Goal: Task Accomplishment & Management: Use online tool/utility

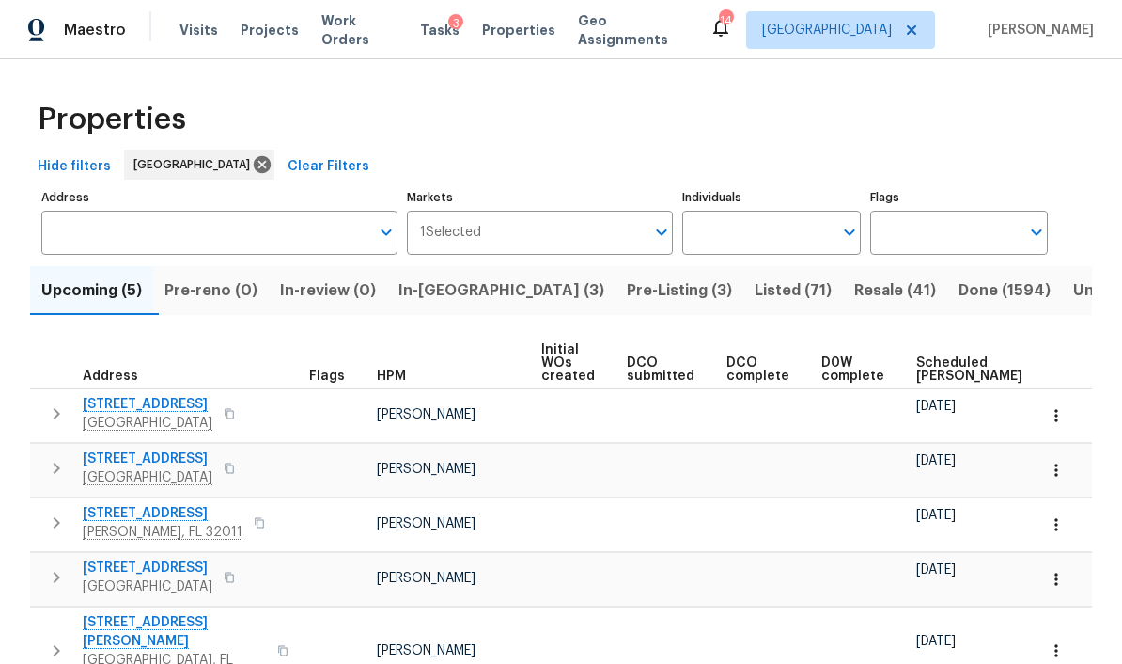
click at [627, 298] on span "Pre-Listing (3)" at bounding box center [679, 290] width 105 height 26
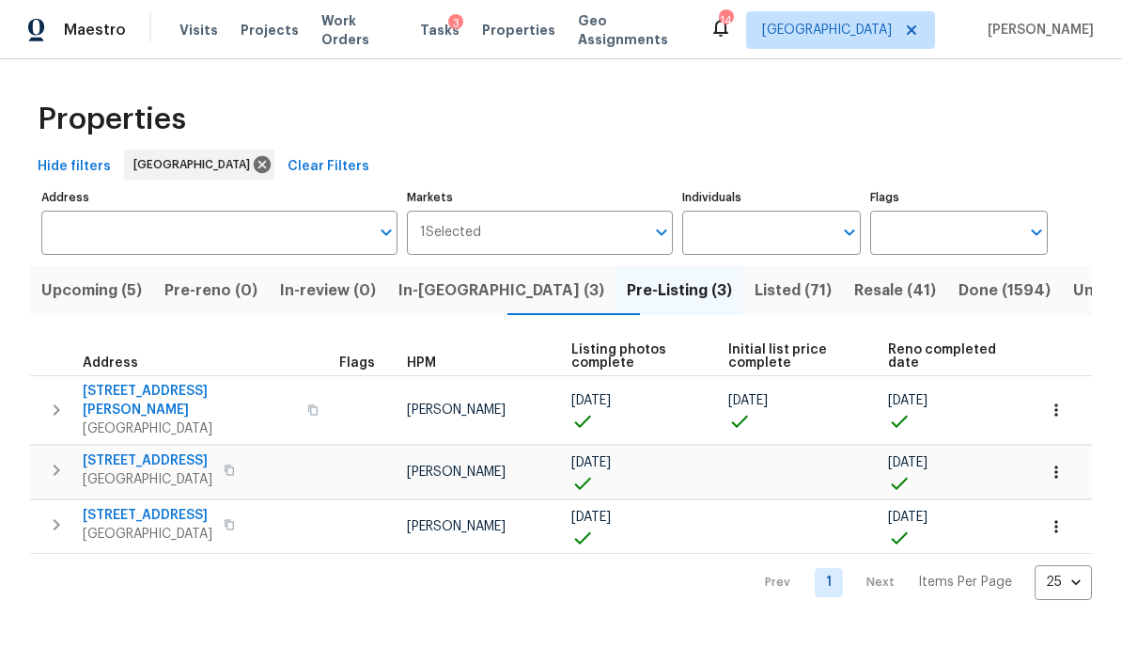
click at [460, 289] on span "In-[GEOGRAPHIC_DATA] (3)" at bounding box center [502, 290] width 206 height 26
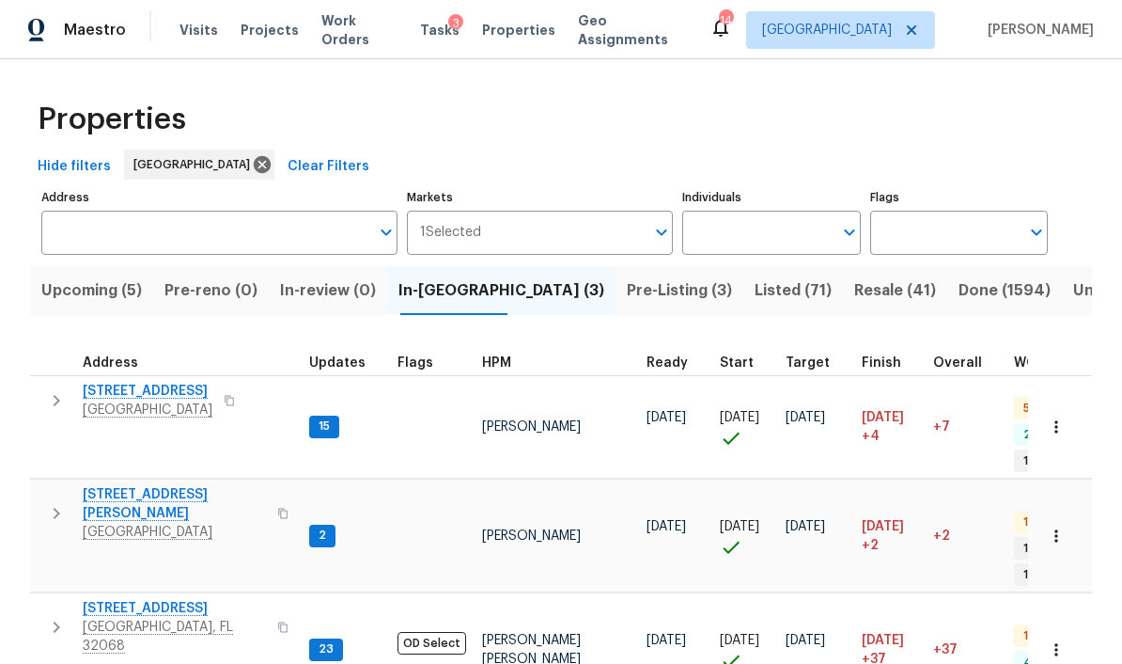
click at [627, 296] on span "Pre-Listing (3)" at bounding box center [679, 290] width 105 height 26
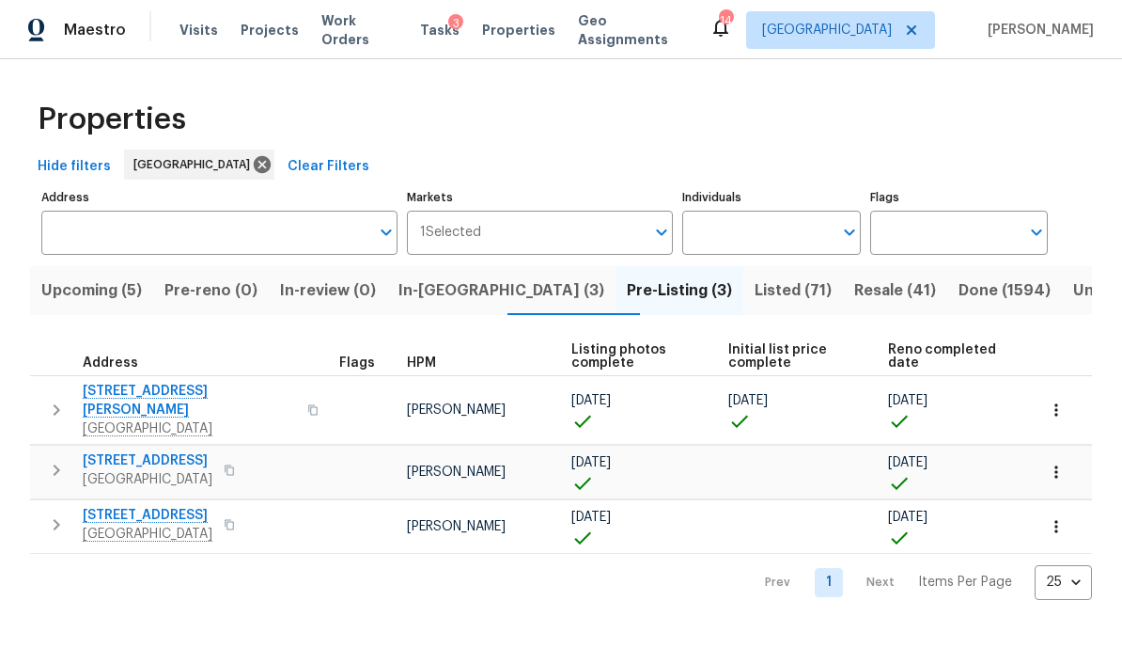
click at [755, 279] on span "Listed (71)" at bounding box center [793, 290] width 77 height 26
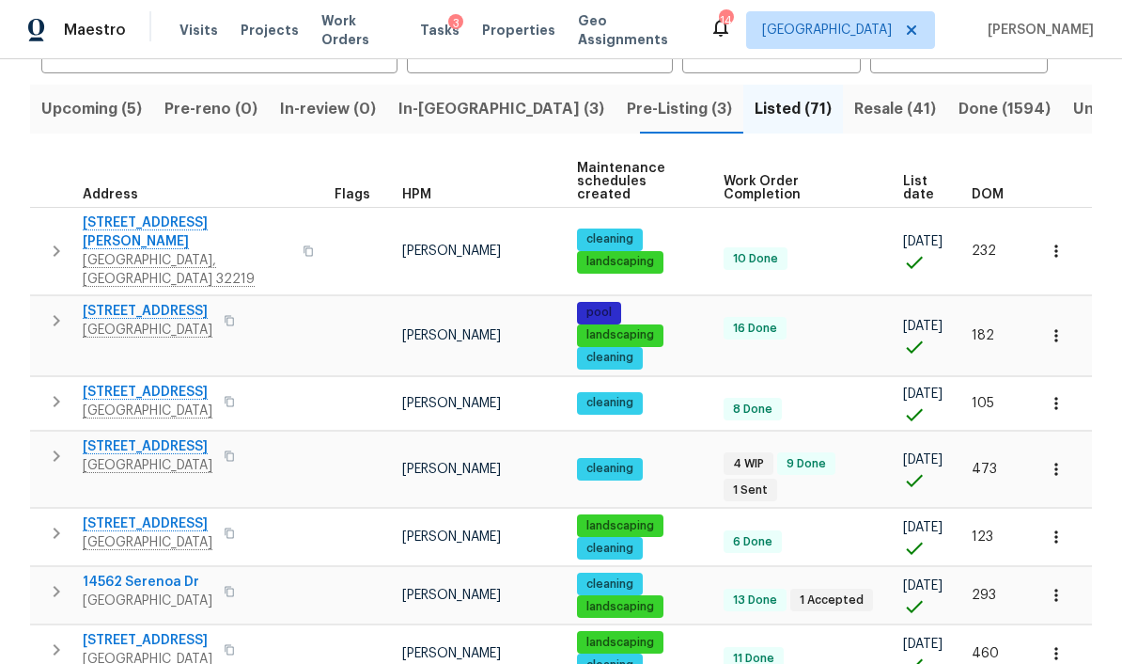
scroll to position [185, 0]
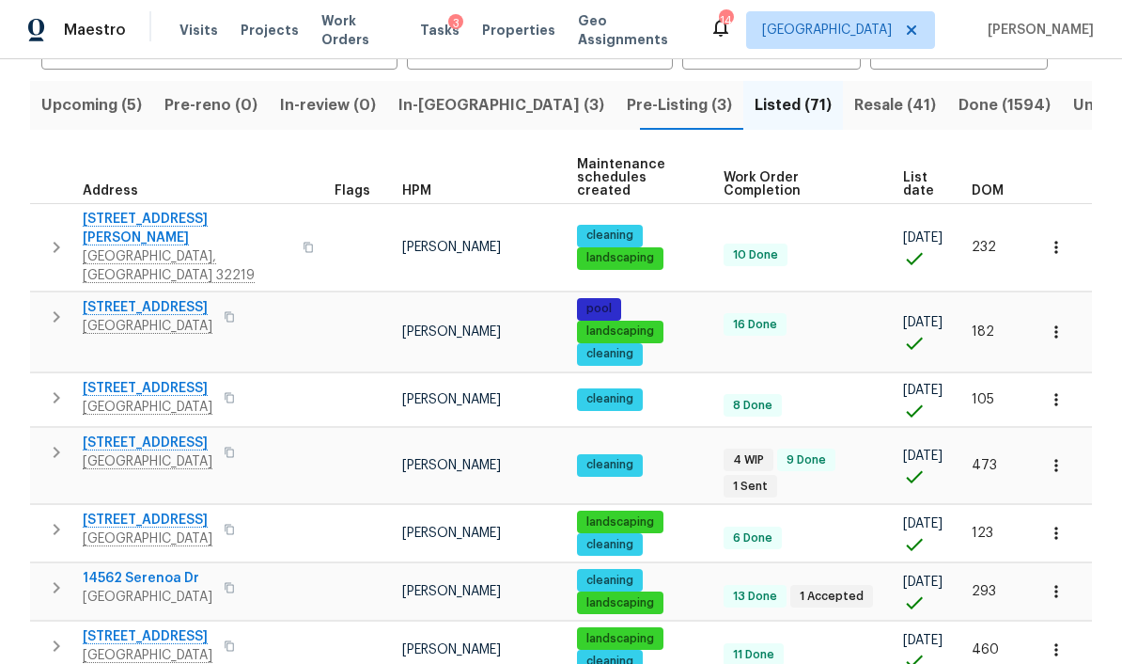
click at [984, 184] on span "DOM" at bounding box center [988, 190] width 32 height 13
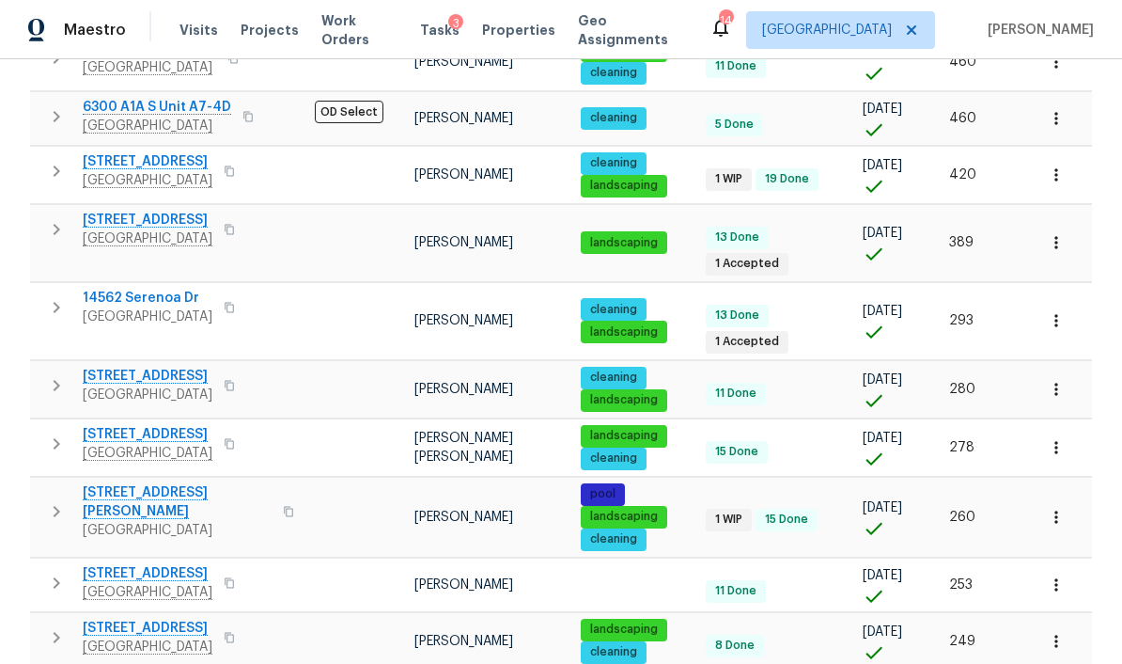
scroll to position [819, 0]
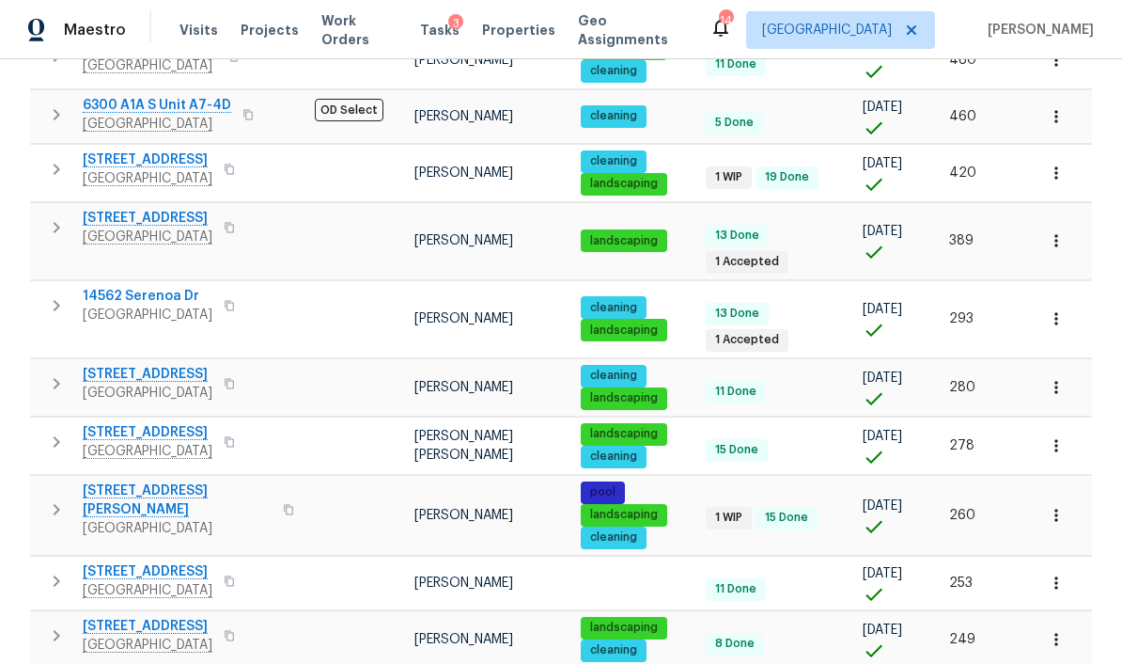
click at [130, 287] on span "14562 Serenoa Dr" at bounding box center [148, 296] width 130 height 19
click at [52, 294] on icon "button" at bounding box center [56, 305] width 23 height 23
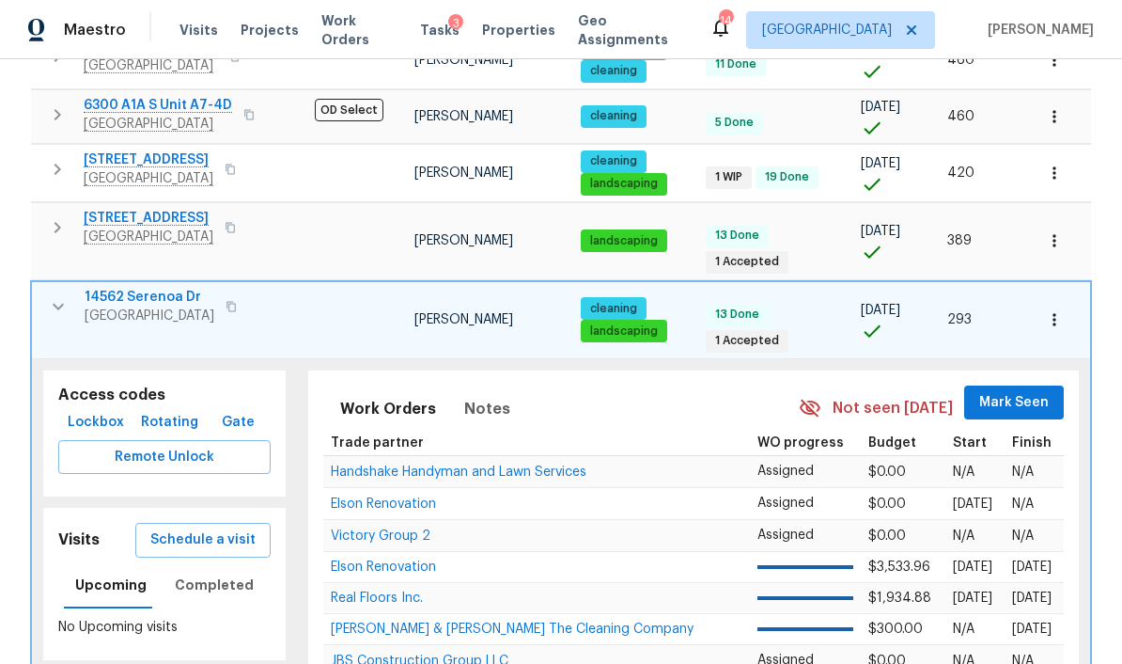
click at [188, 528] on span "Schedule a visit" at bounding box center [202, 539] width 105 height 23
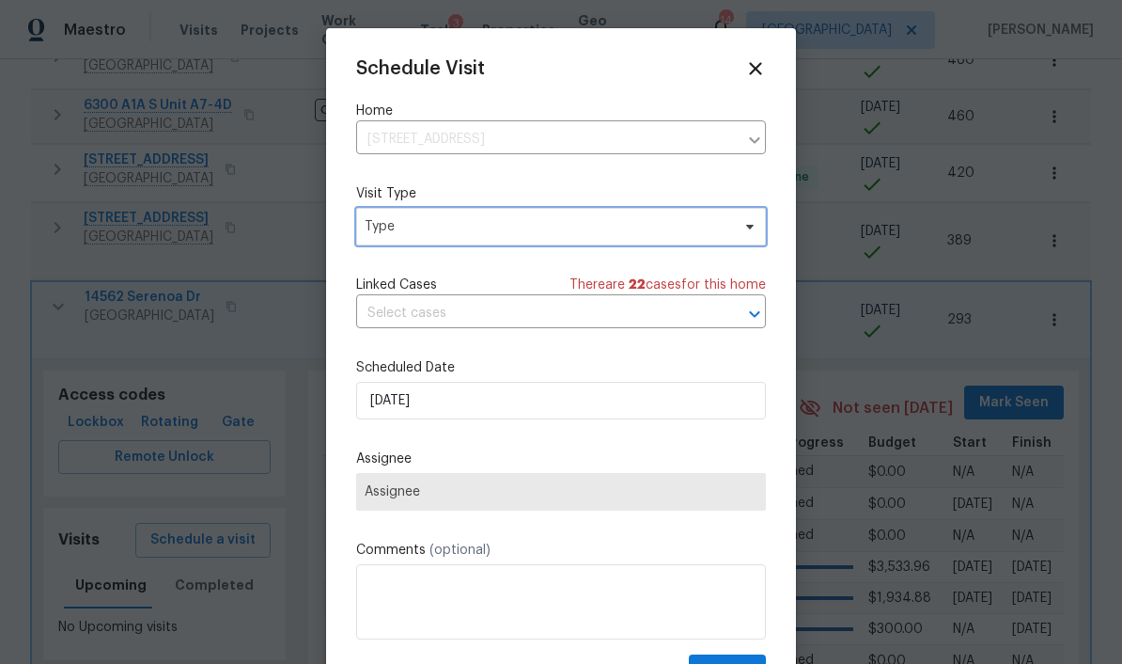
click at [644, 244] on span "Type" at bounding box center [561, 227] width 410 height 38
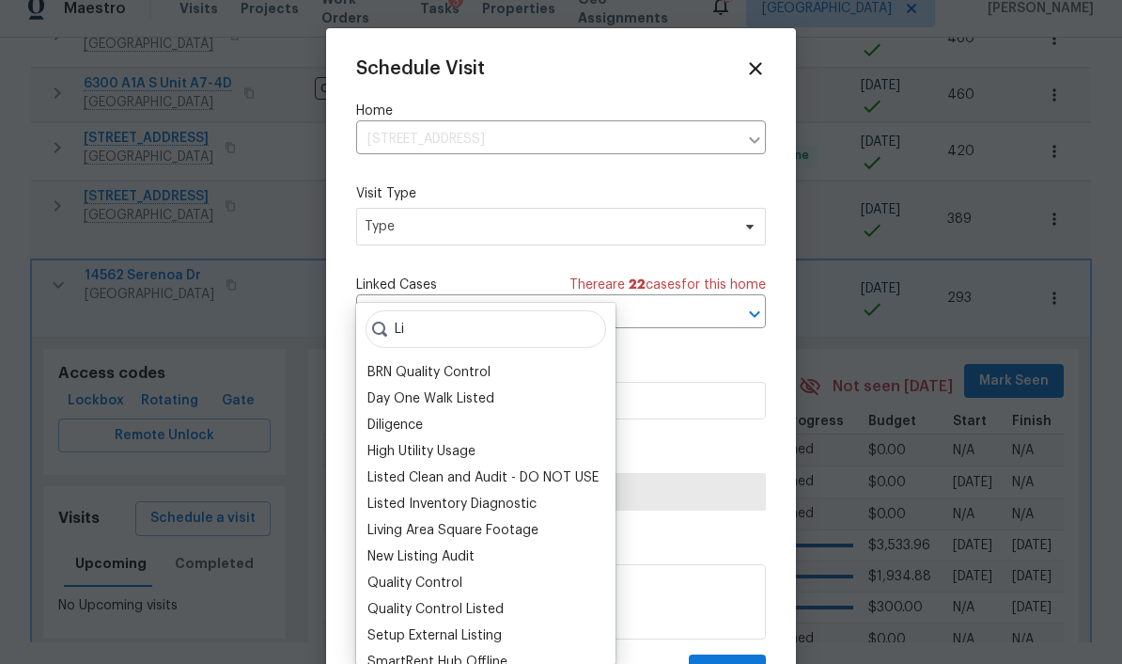
scroll to position [2, 0]
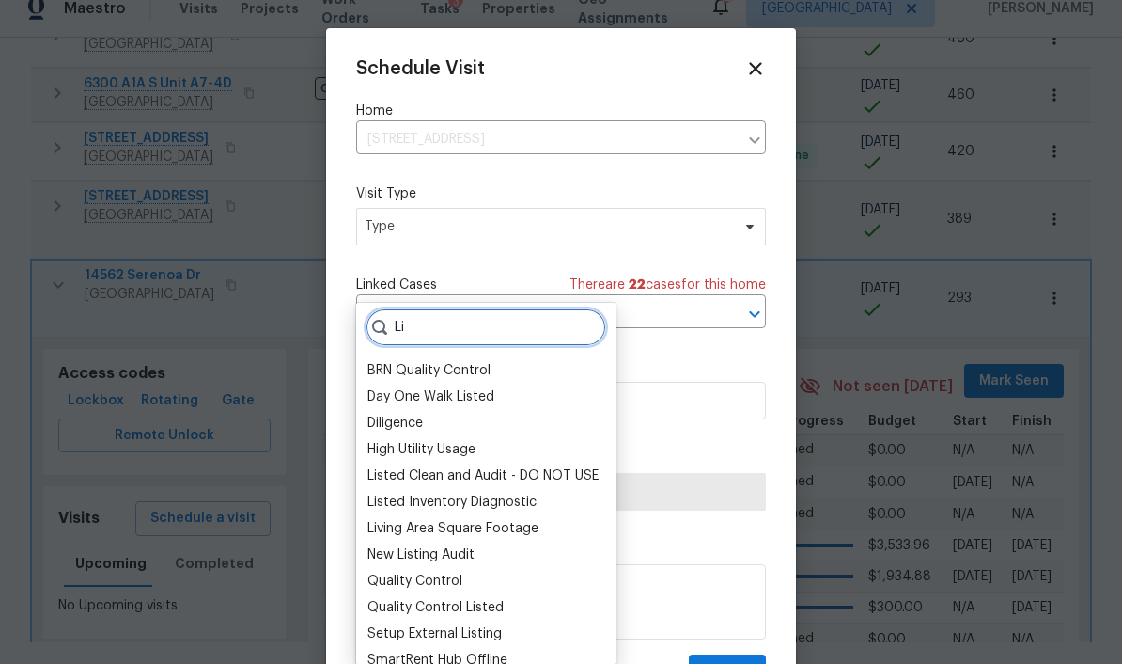
type input "Li"
click at [527, 492] on div "Listed Inventory Diagnostic" at bounding box center [451, 501] width 169 height 19
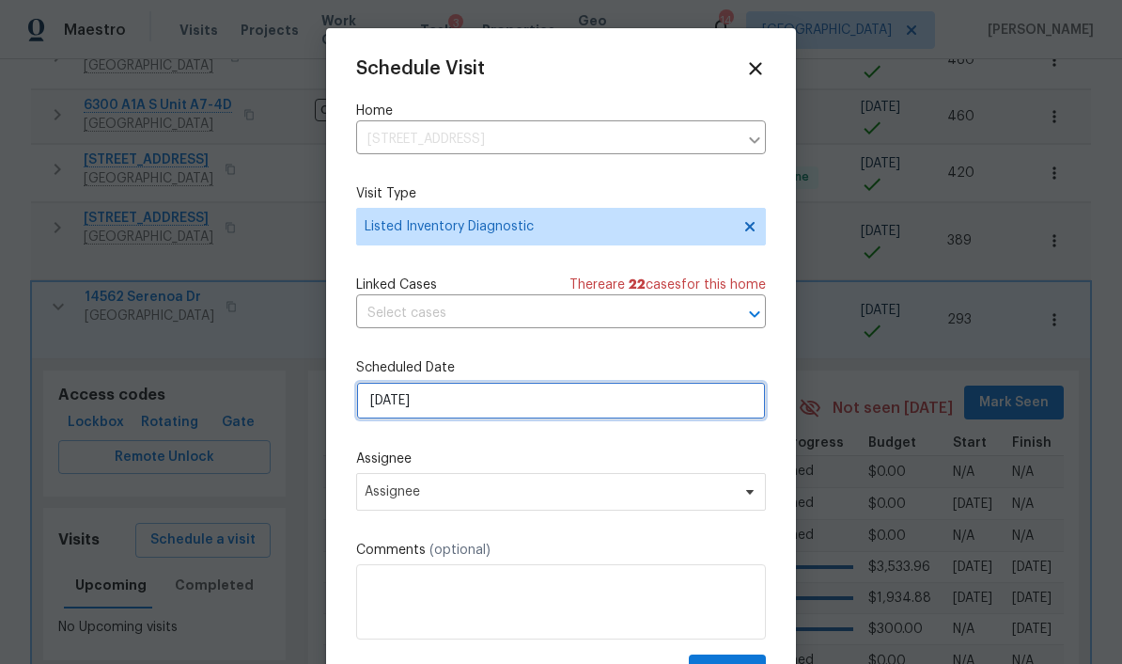
click at [600, 416] on input "[DATE]" at bounding box center [561, 401] width 410 height 38
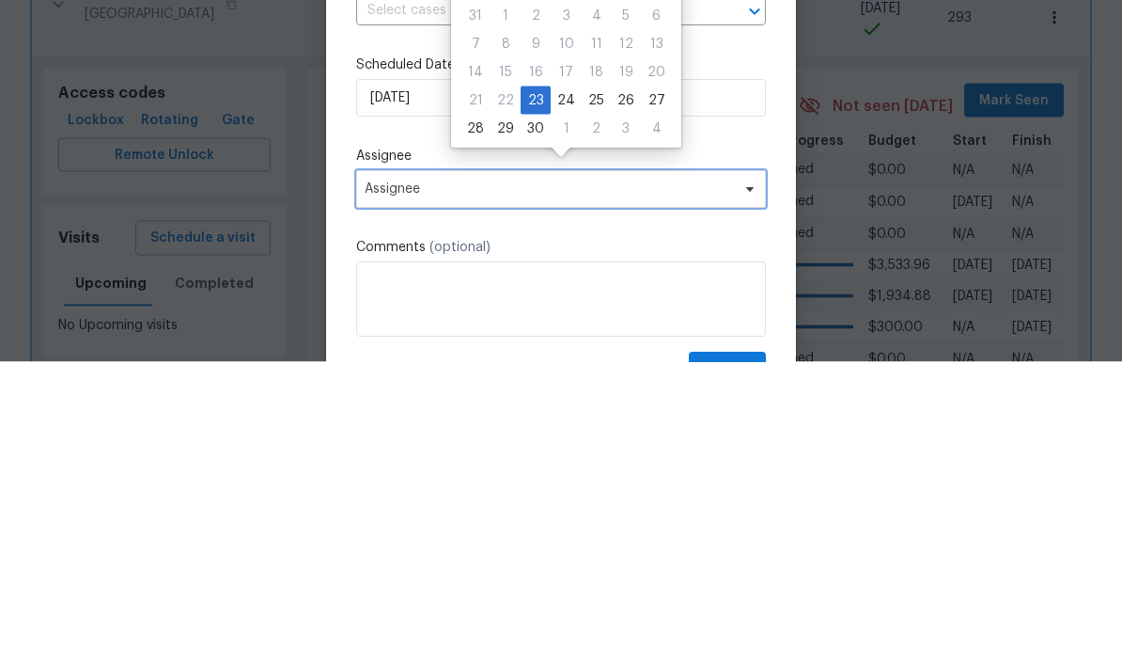
click at [690, 484] on span "Assignee" at bounding box center [549, 491] width 368 height 15
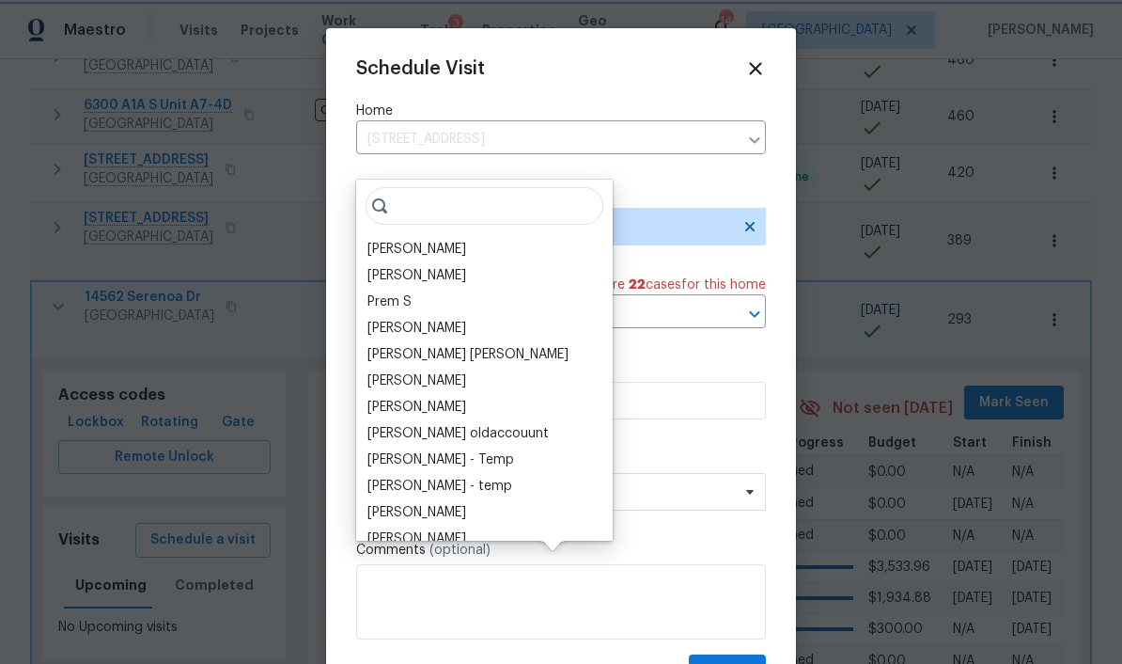
click at [678, 192] on label "Visit Type" at bounding box center [561, 193] width 410 height 19
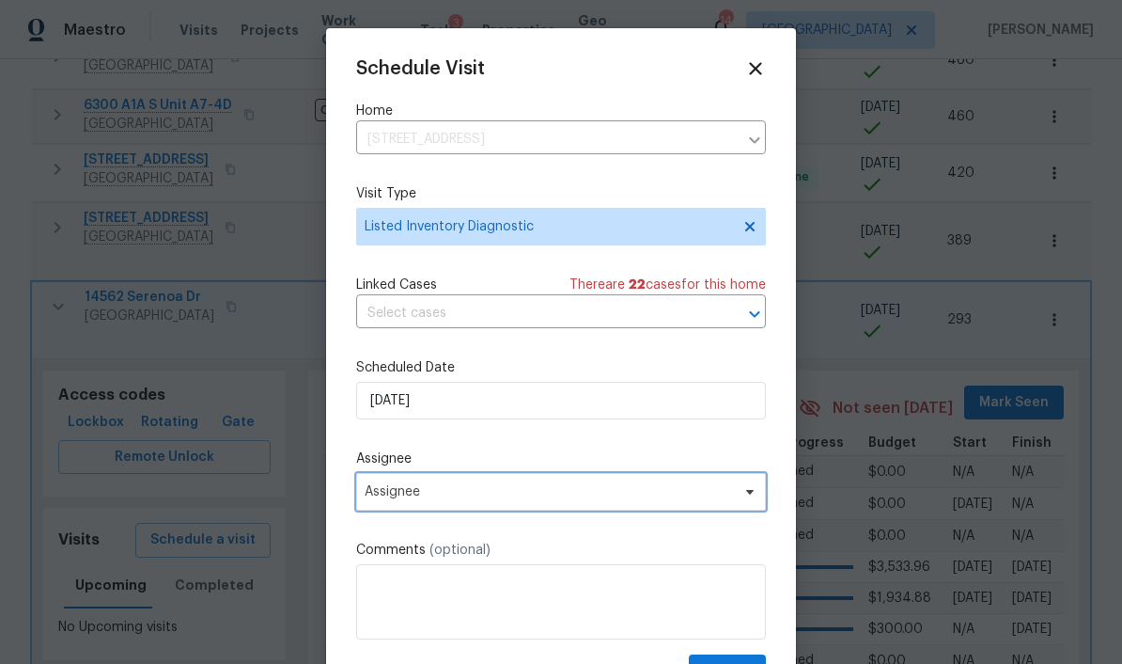
click at [564, 508] on span "Assignee" at bounding box center [561, 492] width 410 height 38
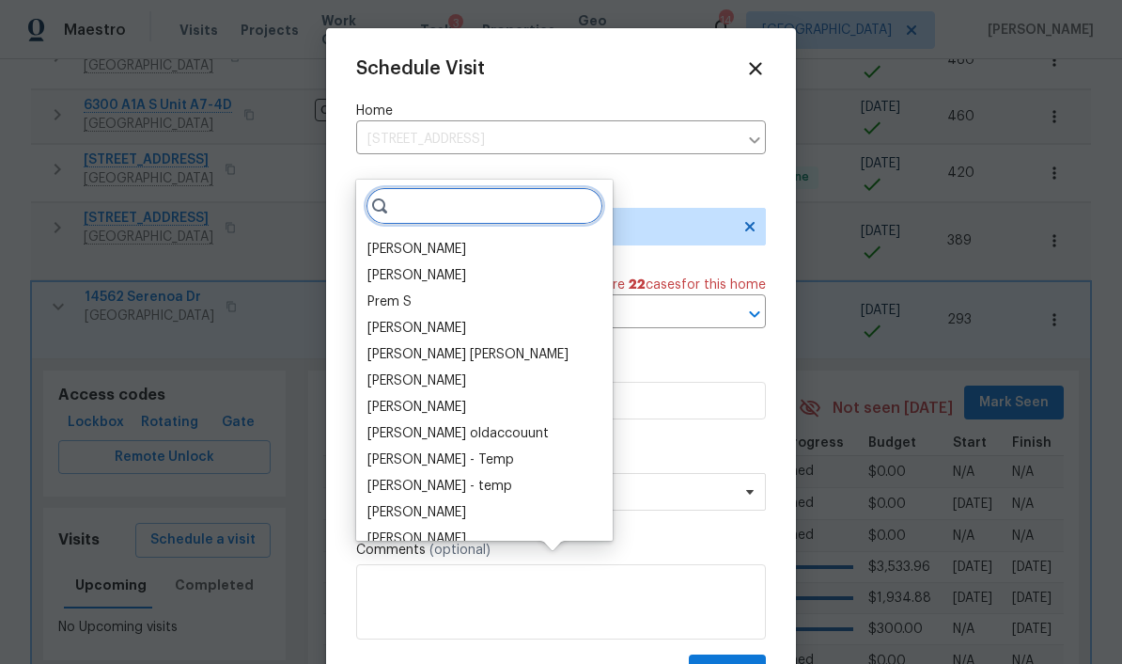
click at [480, 187] on input "search" at bounding box center [485, 206] width 238 height 38
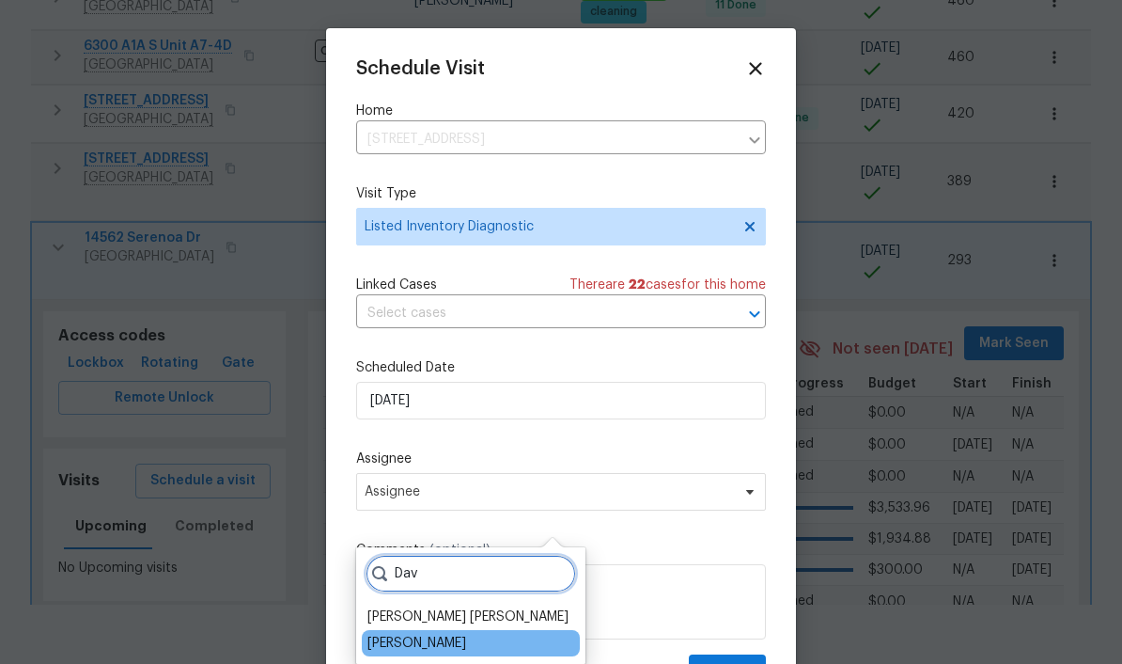
type input "Dav"
click at [461, 633] on div "[PERSON_NAME]" at bounding box center [416, 642] width 99 height 19
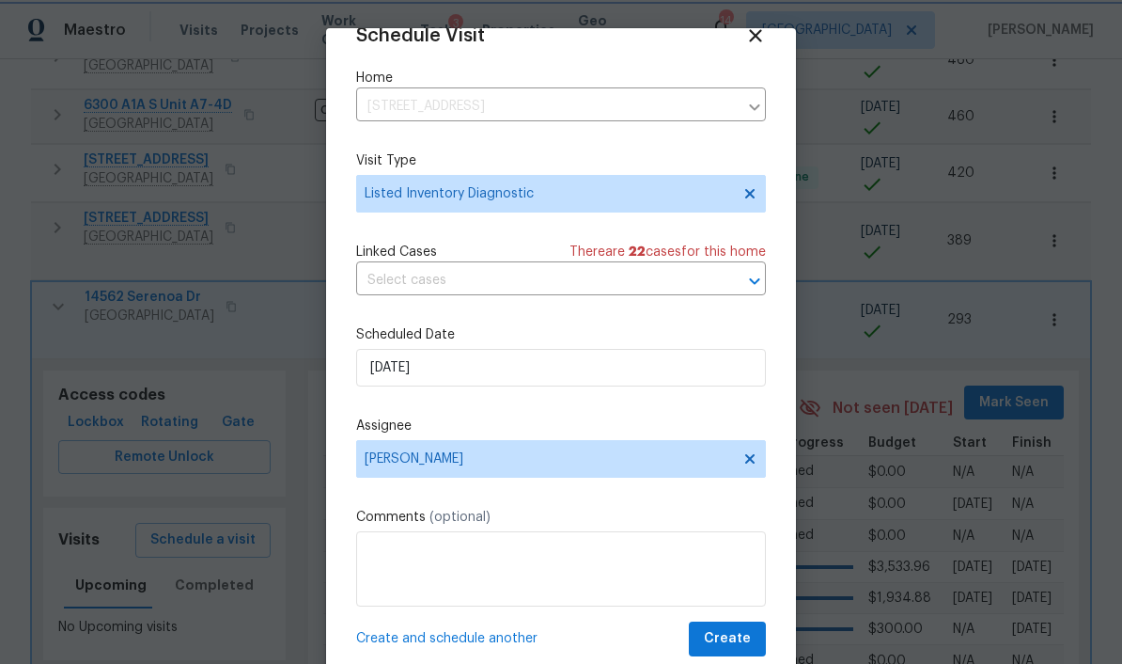
scroll to position [37, 0]
click at [742, 648] on span "Create" at bounding box center [727, 638] width 47 height 23
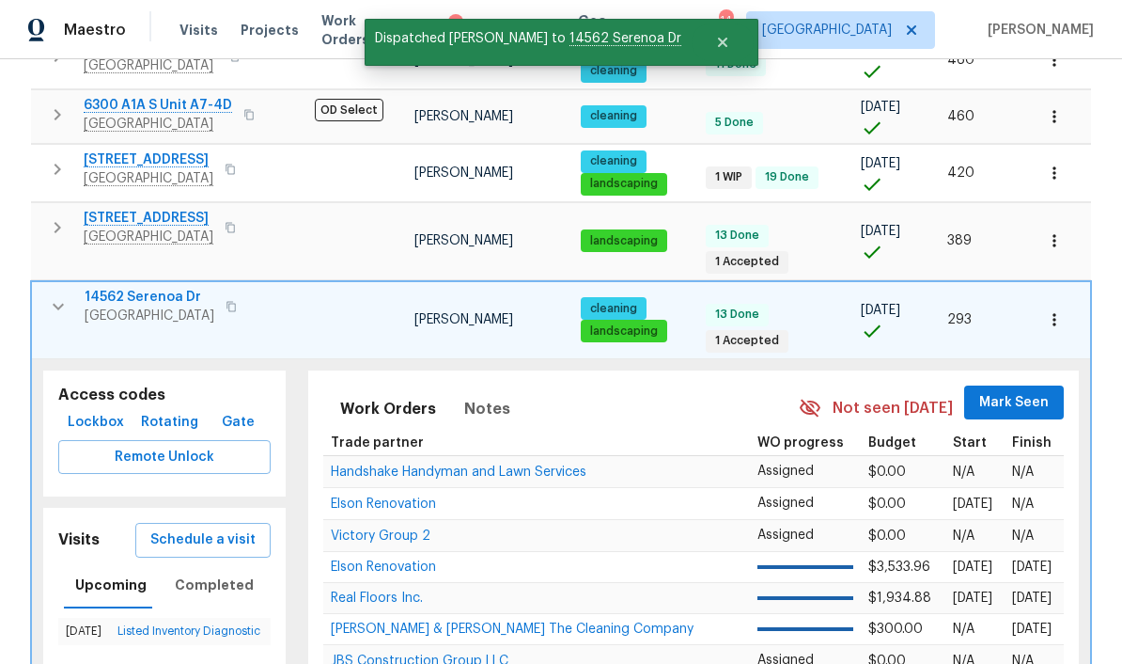
click at [61, 295] on icon "button" at bounding box center [58, 306] width 23 height 23
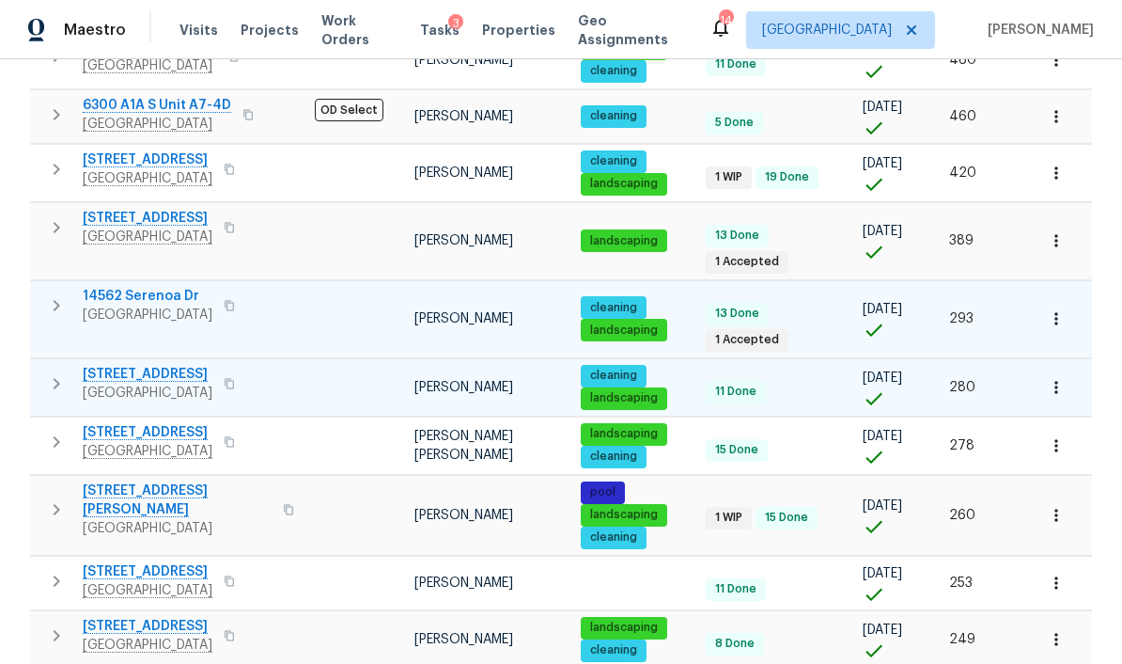
click at [49, 372] on icon "button" at bounding box center [56, 383] width 23 height 23
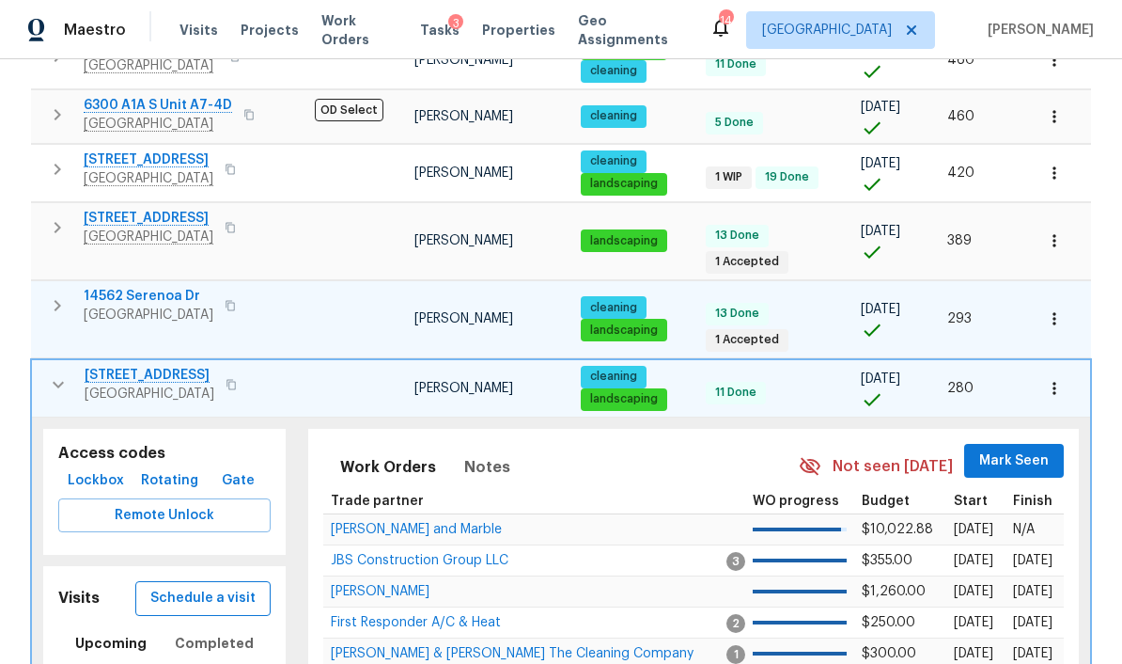
click at [202, 586] on span "Schedule a visit" at bounding box center [202, 597] width 105 height 23
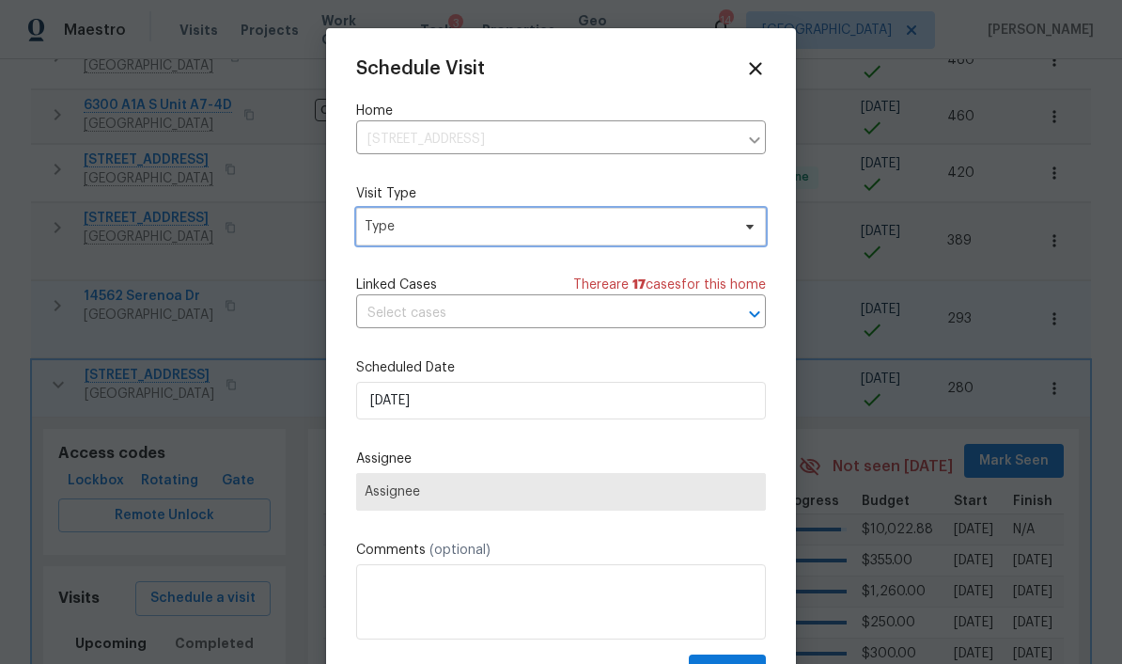
click at [608, 232] on span "Type" at bounding box center [548, 226] width 366 height 19
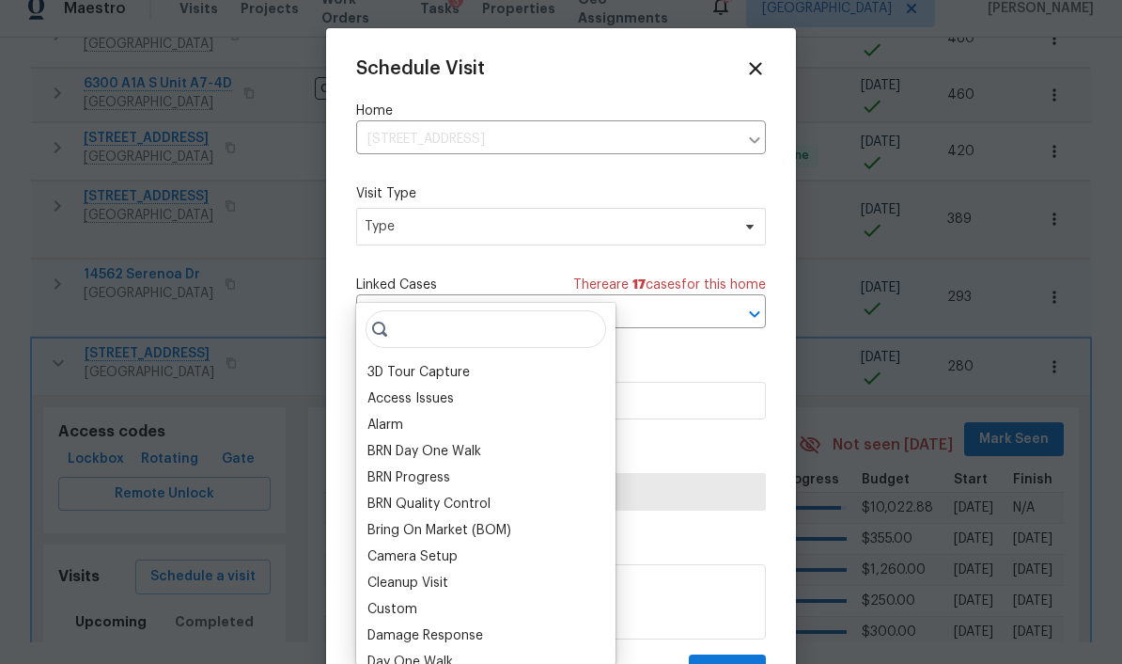
scroll to position [0, 0]
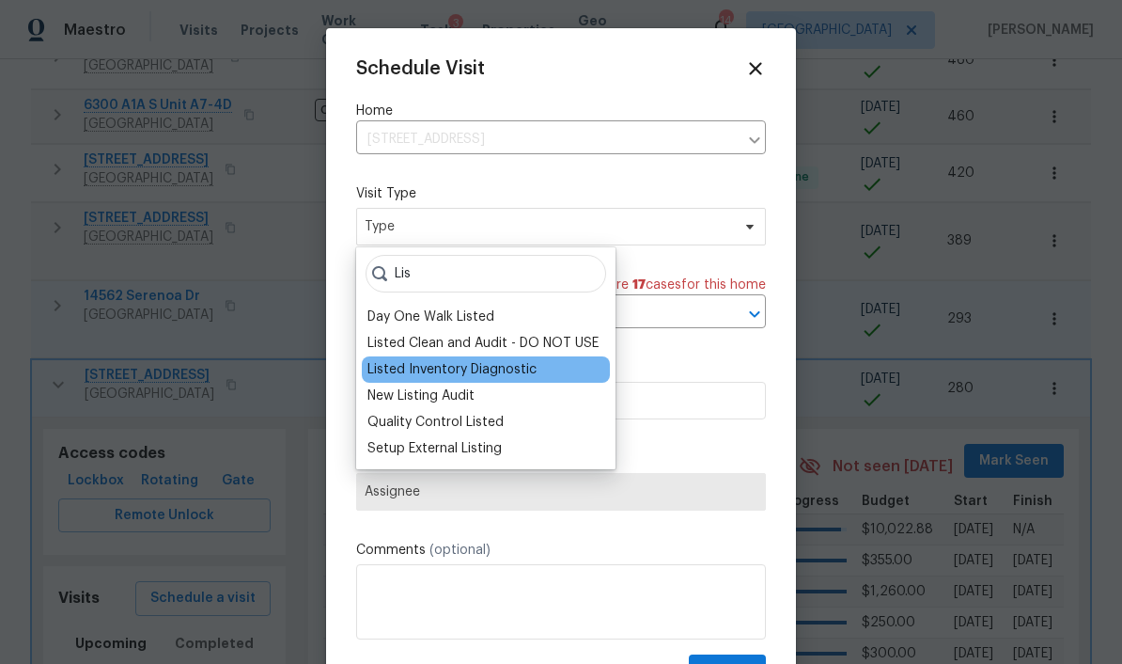
type input "Lis"
click at [523, 369] on div "Listed Inventory Diagnostic" at bounding box center [451, 369] width 169 height 19
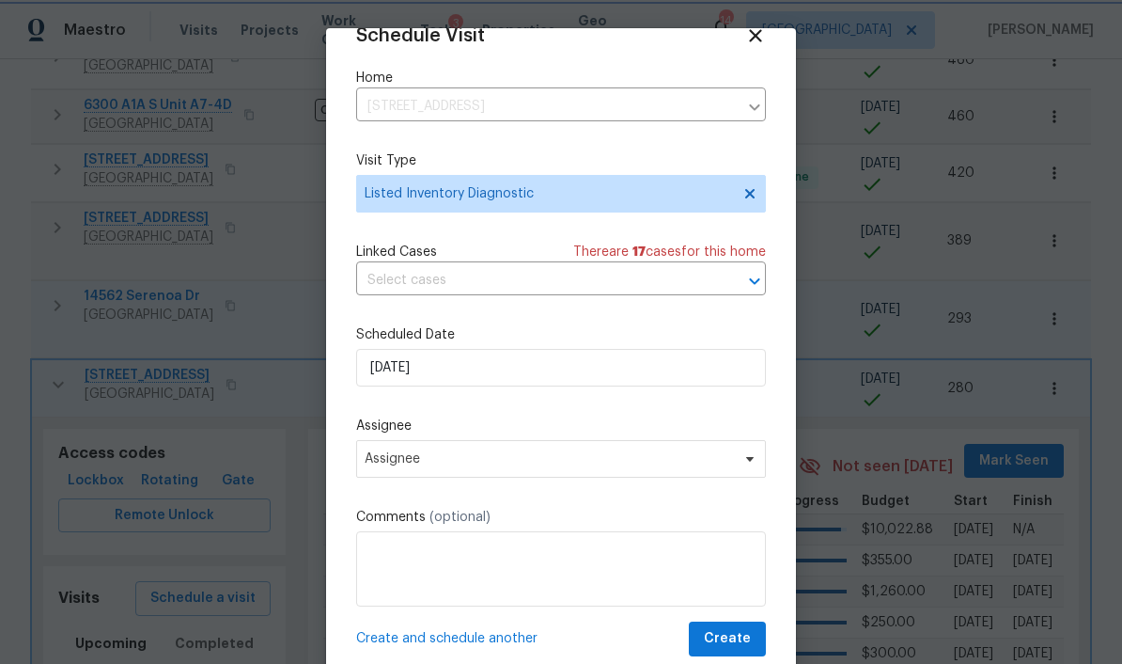
scroll to position [37, 0]
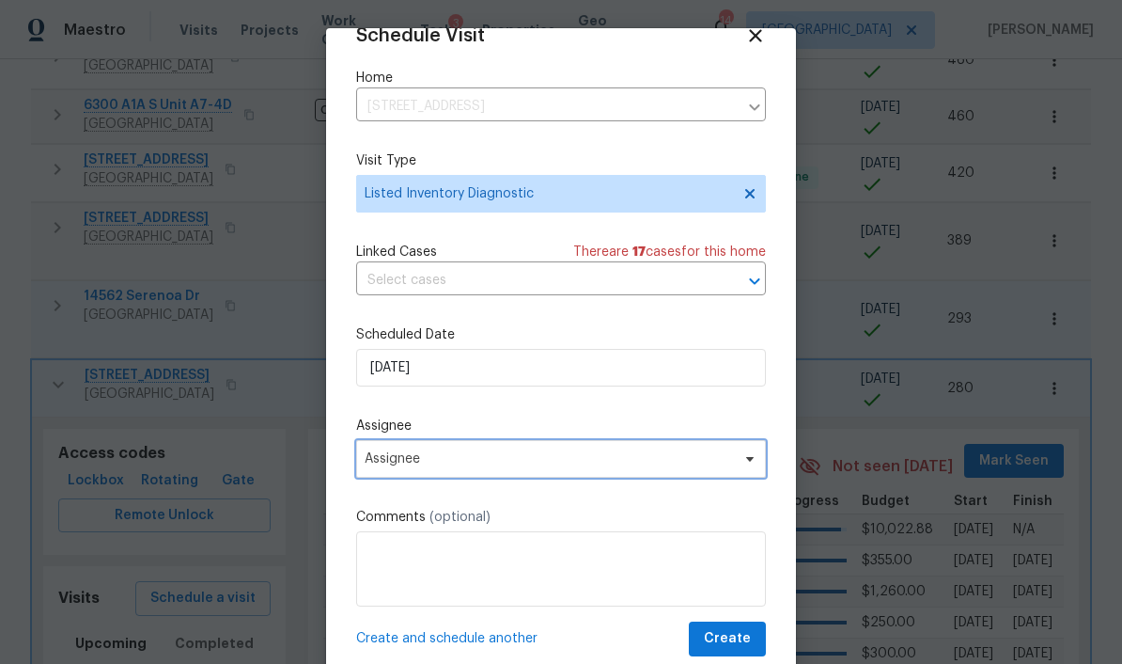
click at [550, 463] on span "Assignee" at bounding box center [549, 458] width 368 height 15
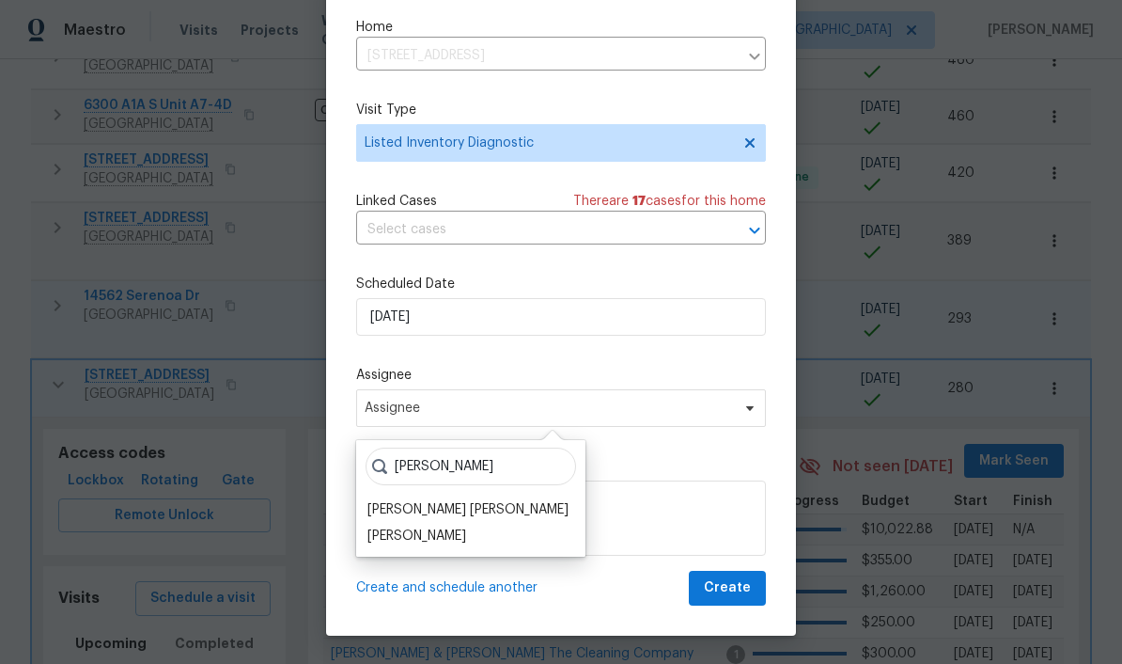
scroll to position [51, 0]
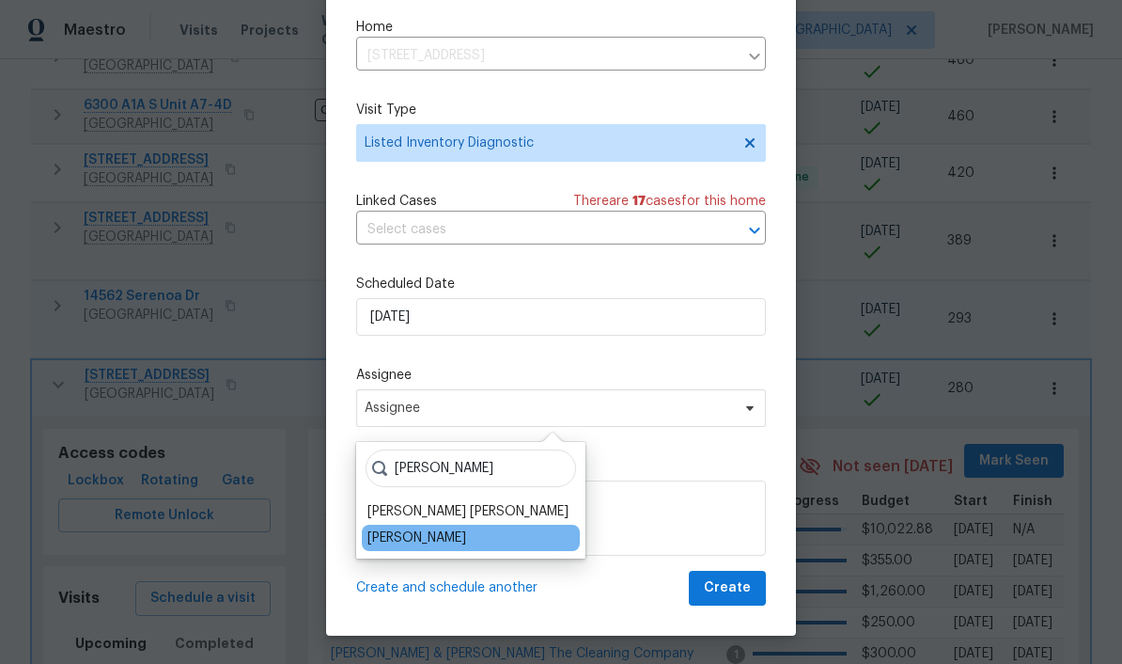
type input "[PERSON_NAME]"
click at [462, 532] on div "[PERSON_NAME]" at bounding box center [416, 537] width 99 height 19
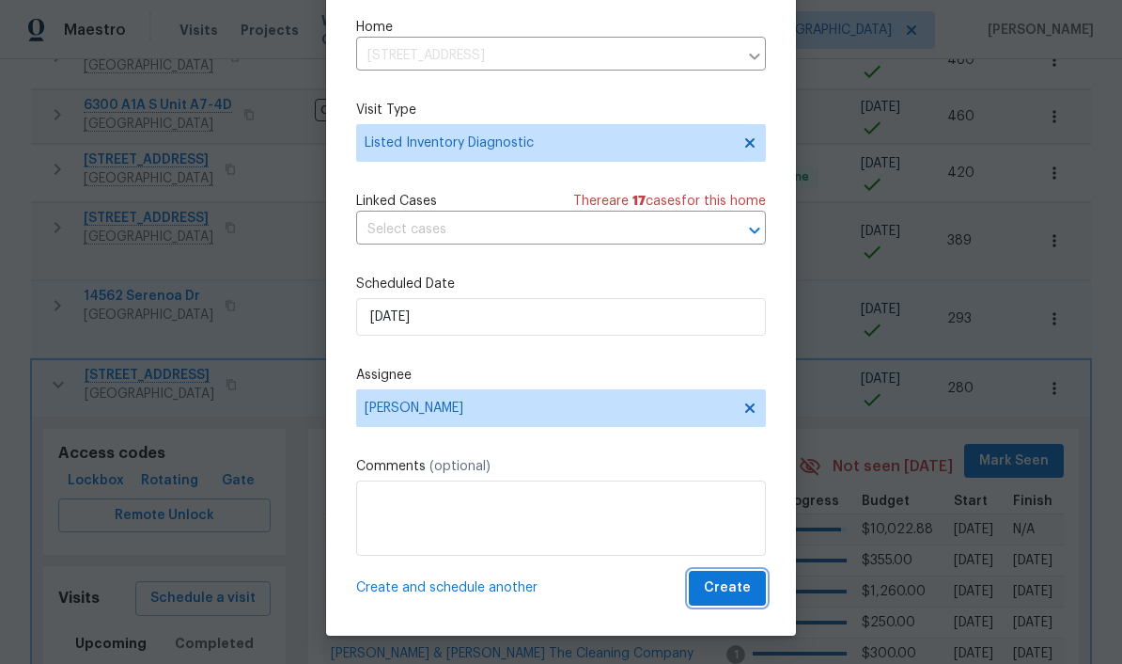
click at [740, 593] on span "Create" at bounding box center [727, 587] width 47 height 23
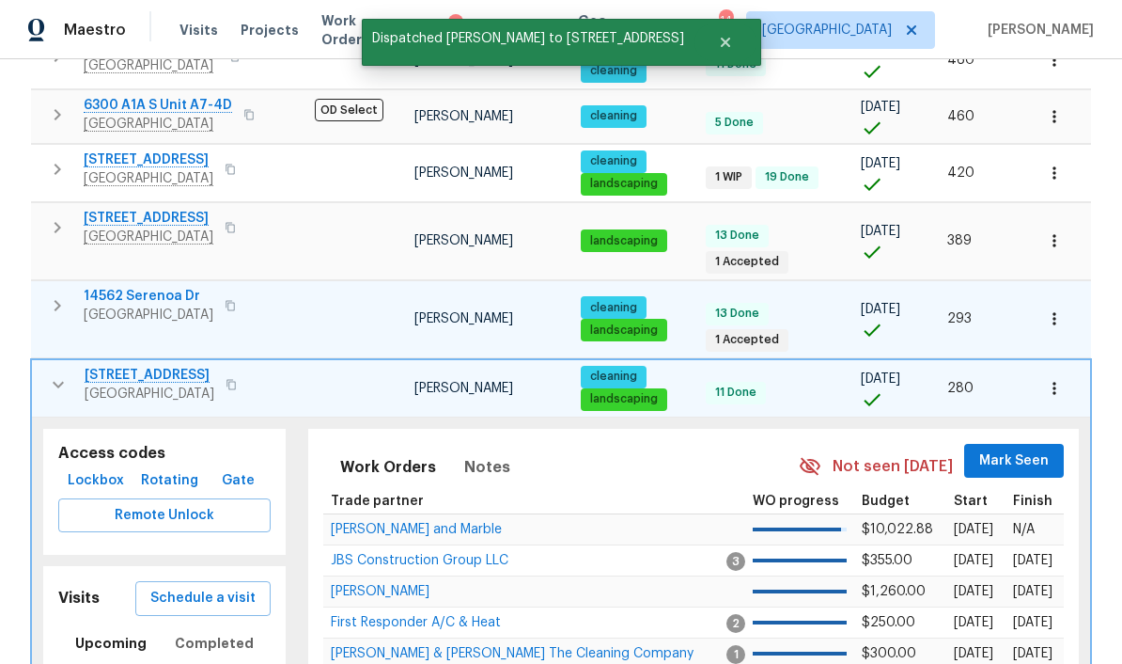
scroll to position [0, 0]
click at [59, 366] on button "button" at bounding box center [58, 385] width 38 height 38
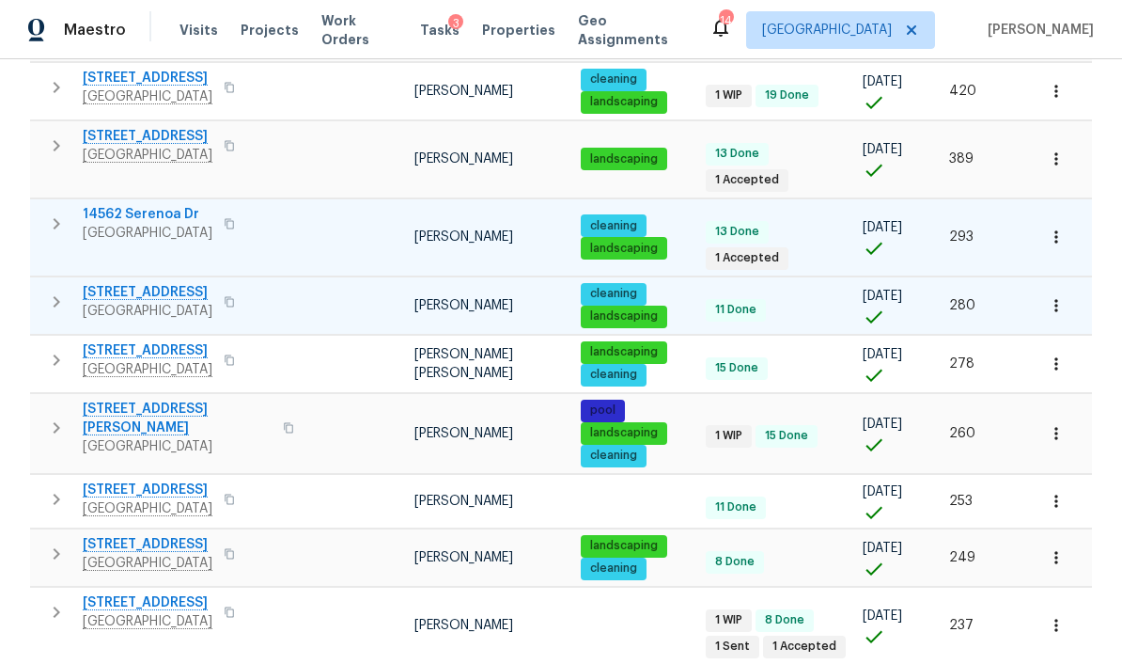
scroll to position [904, 0]
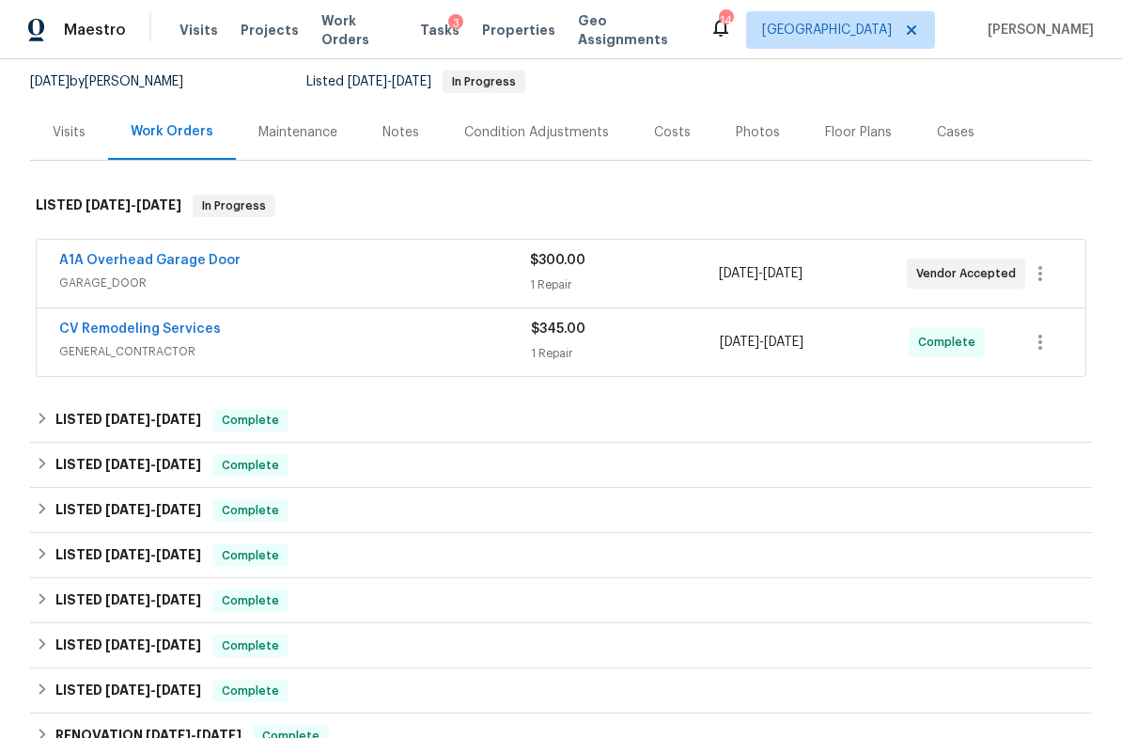
scroll to position [158, 0]
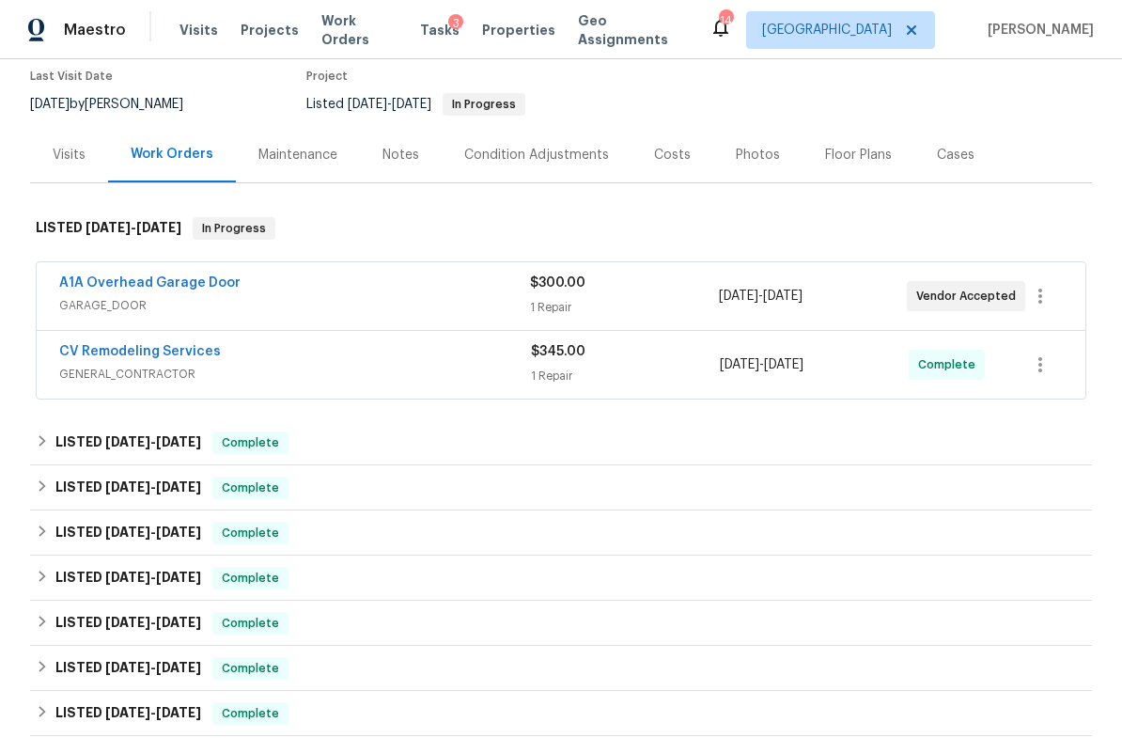
click at [677, 162] on div "Costs" at bounding box center [672, 155] width 37 height 19
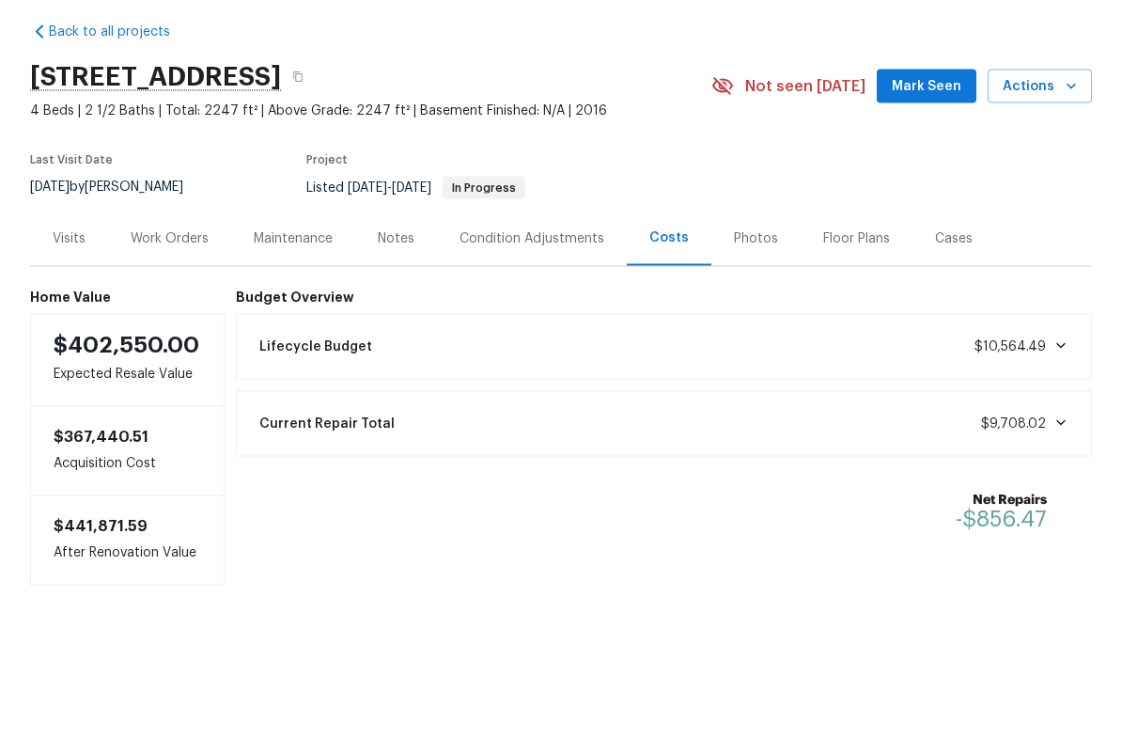
scroll to position [37, 0]
click at [759, 304] on div "Photos" at bounding box center [756, 313] width 44 height 19
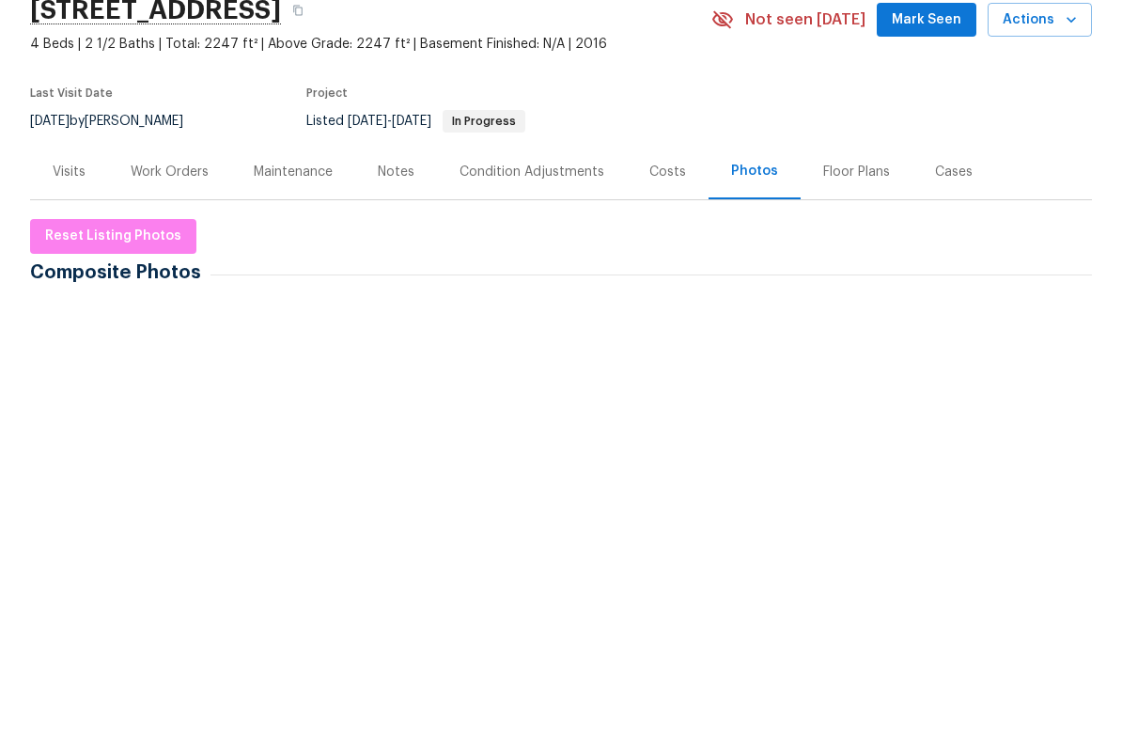
scroll to position [74, 0]
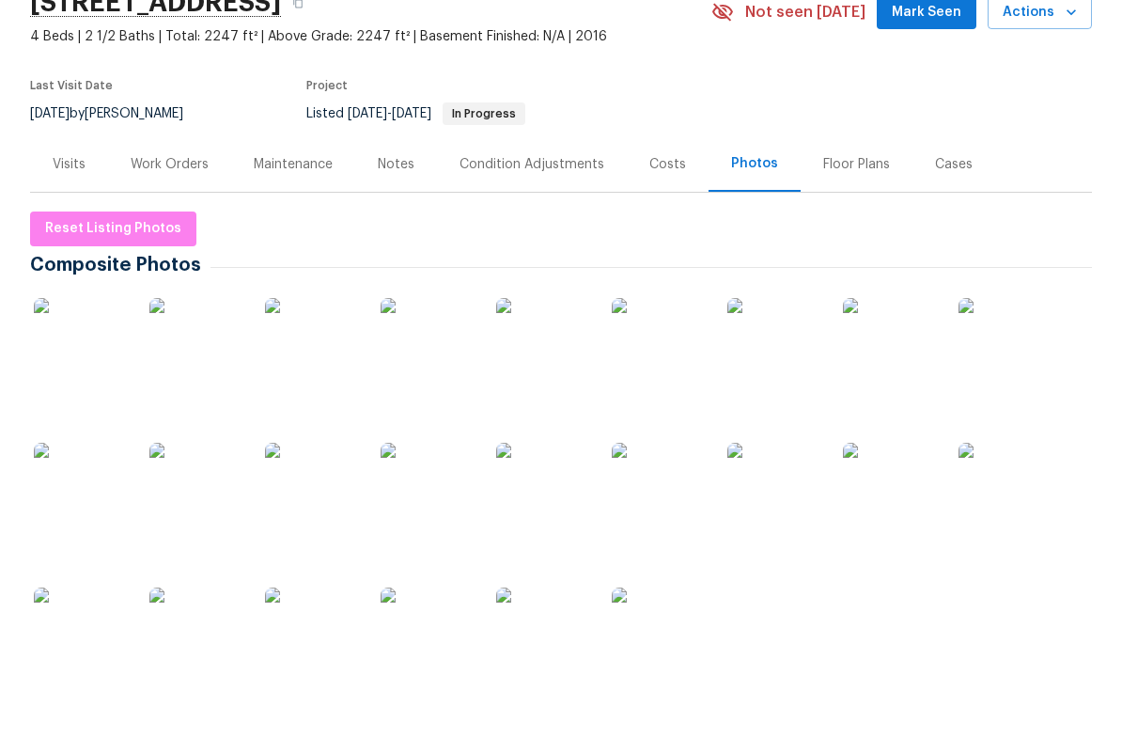
click at [794, 372] on img at bounding box center [774, 419] width 94 height 94
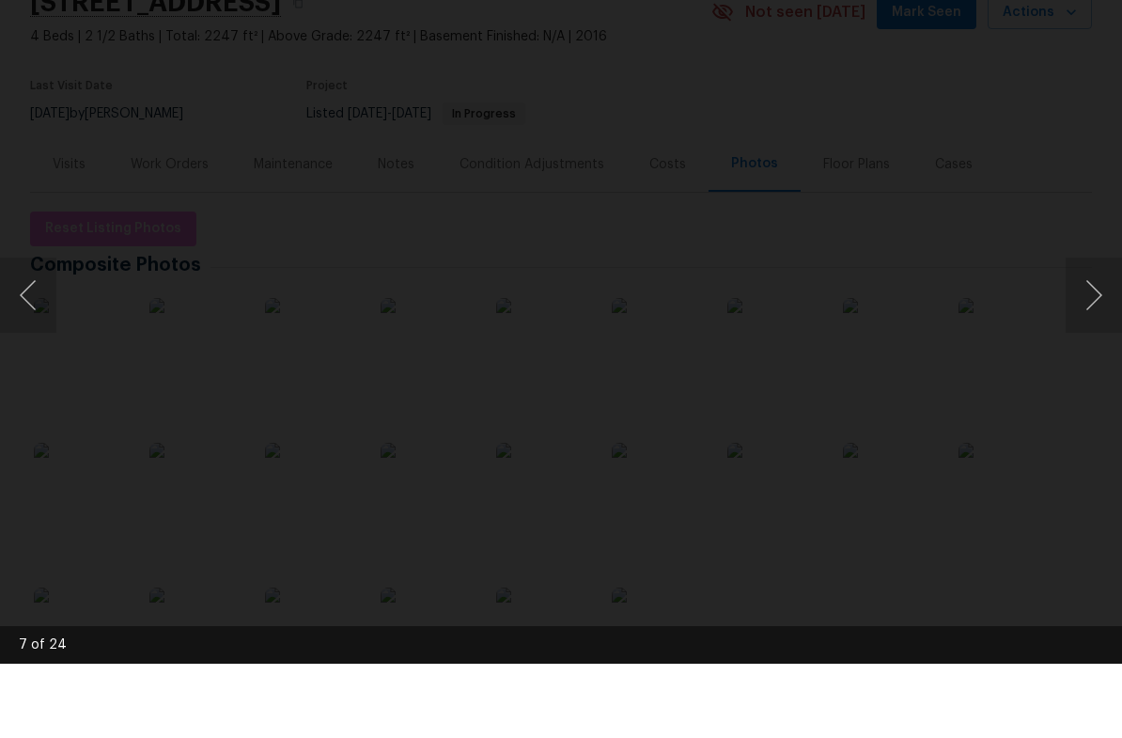
click at [1094, 332] on button "Next image" at bounding box center [1094, 369] width 56 height 75
click at [1089, 332] on button "Next image" at bounding box center [1094, 369] width 56 height 75
click at [1088, 332] on button "Next image" at bounding box center [1094, 369] width 56 height 75
click at [1094, 332] on button "Next image" at bounding box center [1094, 369] width 56 height 75
click at [1097, 332] on button "Next image" at bounding box center [1094, 369] width 56 height 75
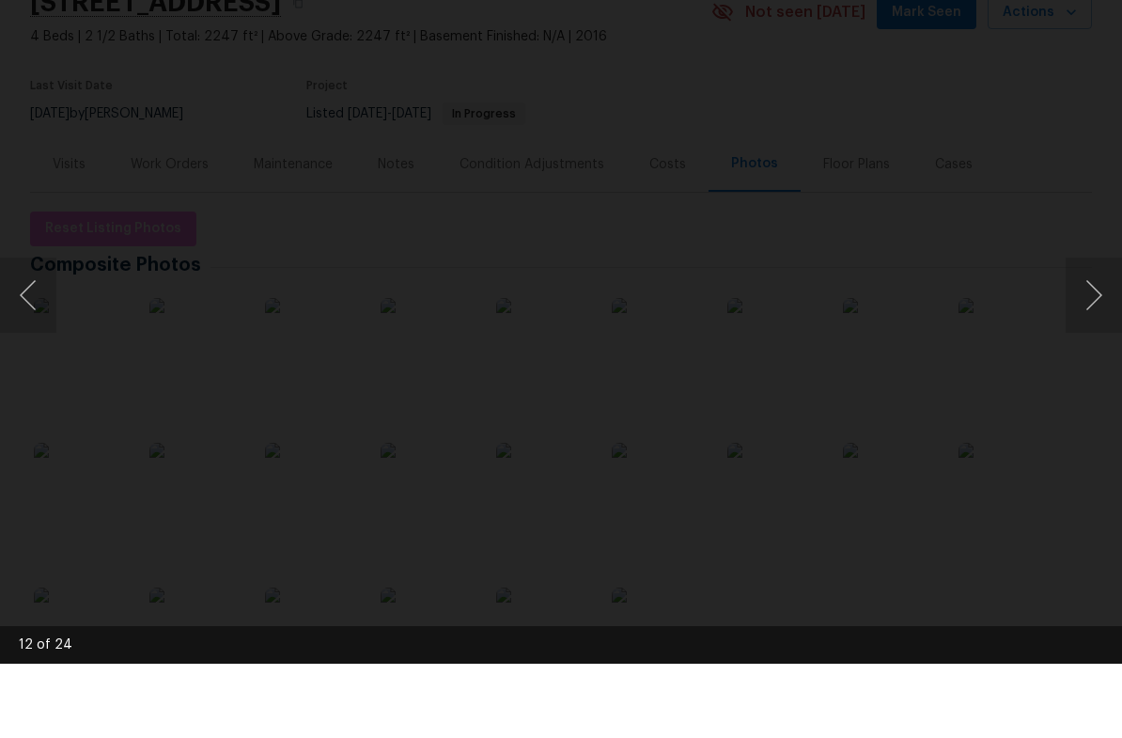
click at [1100, 332] on button "Next image" at bounding box center [1094, 369] width 56 height 75
click at [1099, 332] on button "Next image" at bounding box center [1094, 369] width 56 height 75
click at [1100, 332] on button "Next image" at bounding box center [1094, 369] width 56 height 75
click at [1097, 332] on button "Next image" at bounding box center [1094, 369] width 56 height 75
click at [1100, 332] on button "Next image" at bounding box center [1094, 369] width 56 height 75
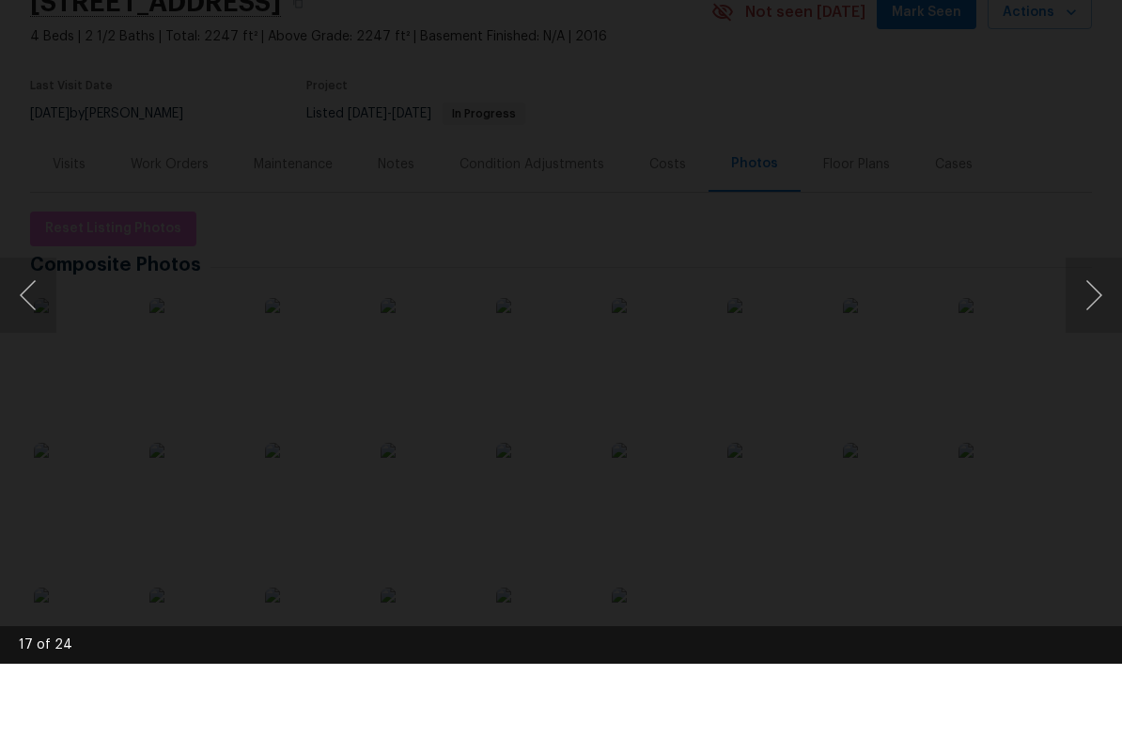
click at [38, 332] on button "Previous image" at bounding box center [28, 369] width 56 height 75
